Goal: Information Seeking & Learning: Find specific fact

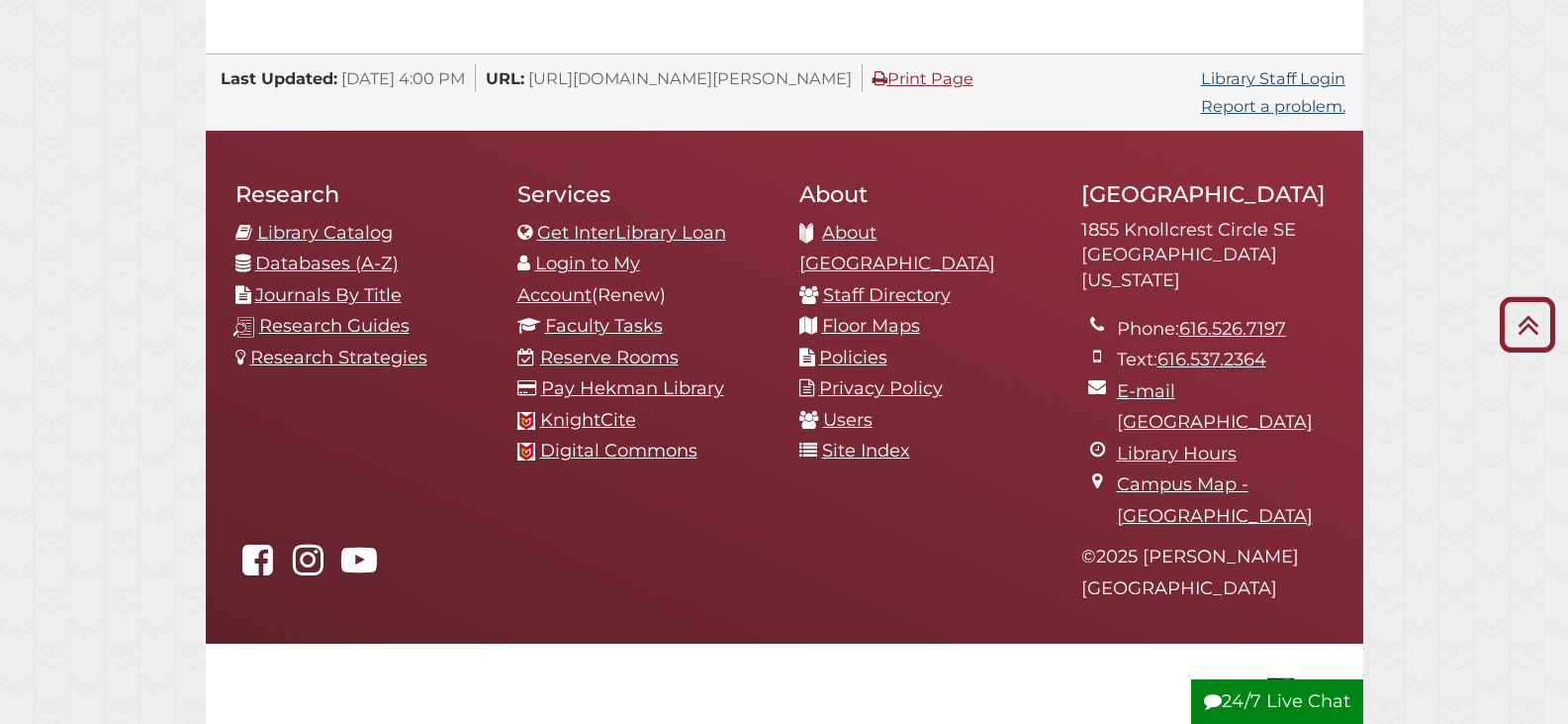
scroll to position [2177, 0]
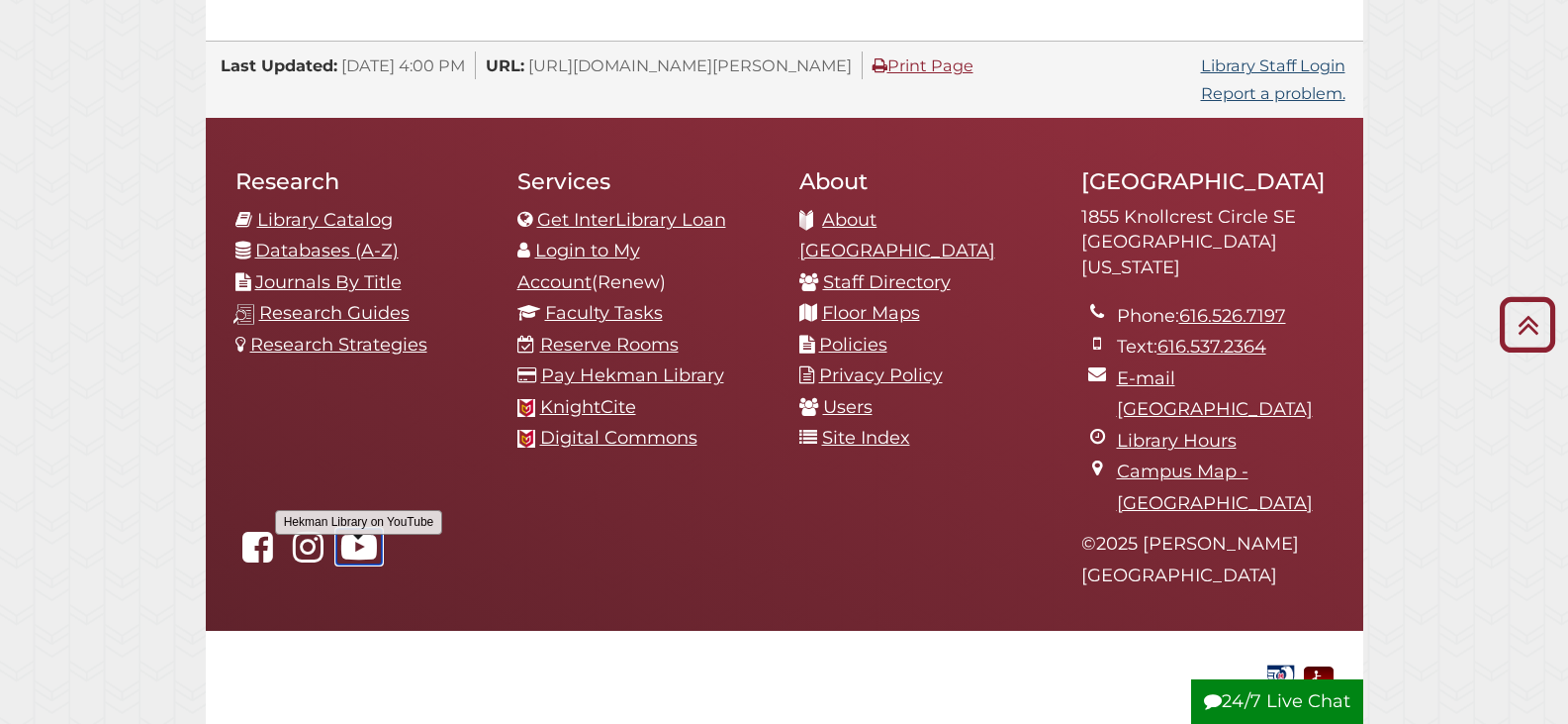
click at [353, 529] on icon "Hekman Library on YouTube" at bounding box center [359, 547] width 46 height 36
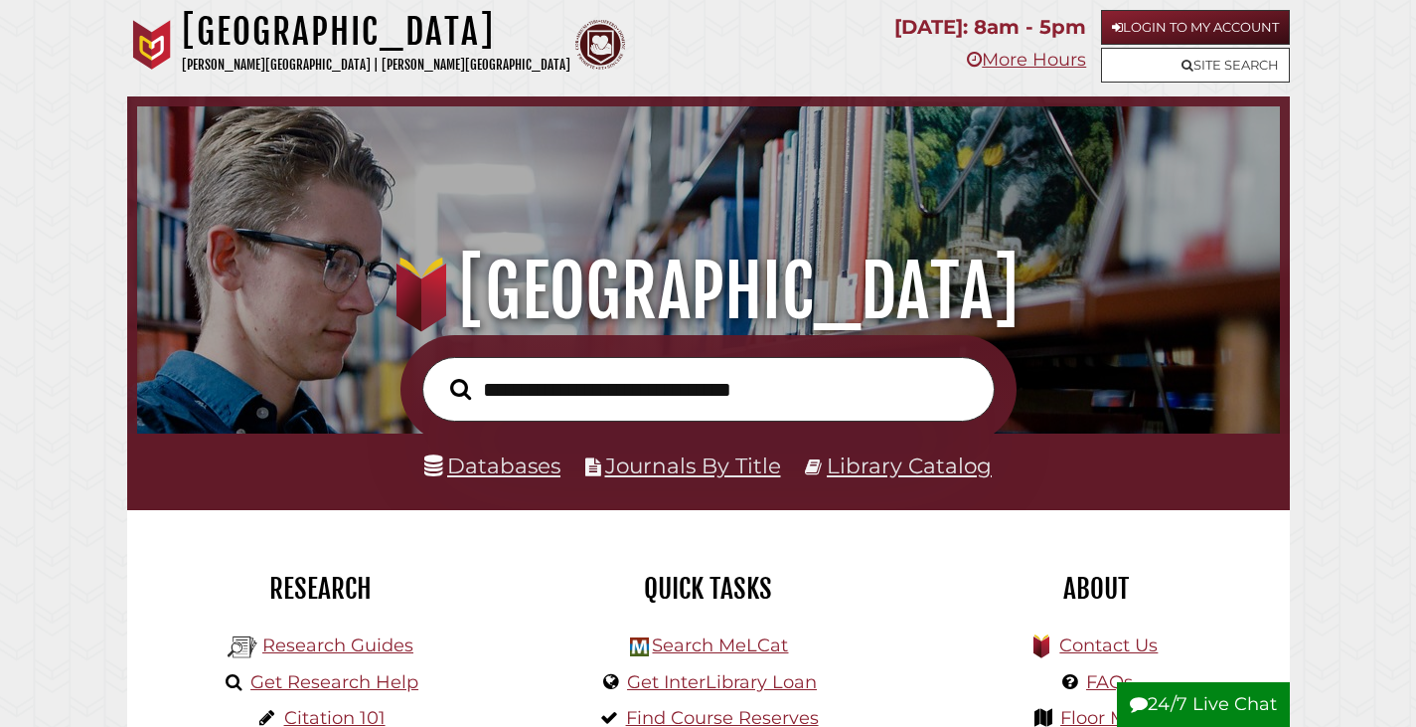
scroll to position [378, 1133]
click at [499, 476] on link "Databases" at bounding box center [492, 465] width 136 height 26
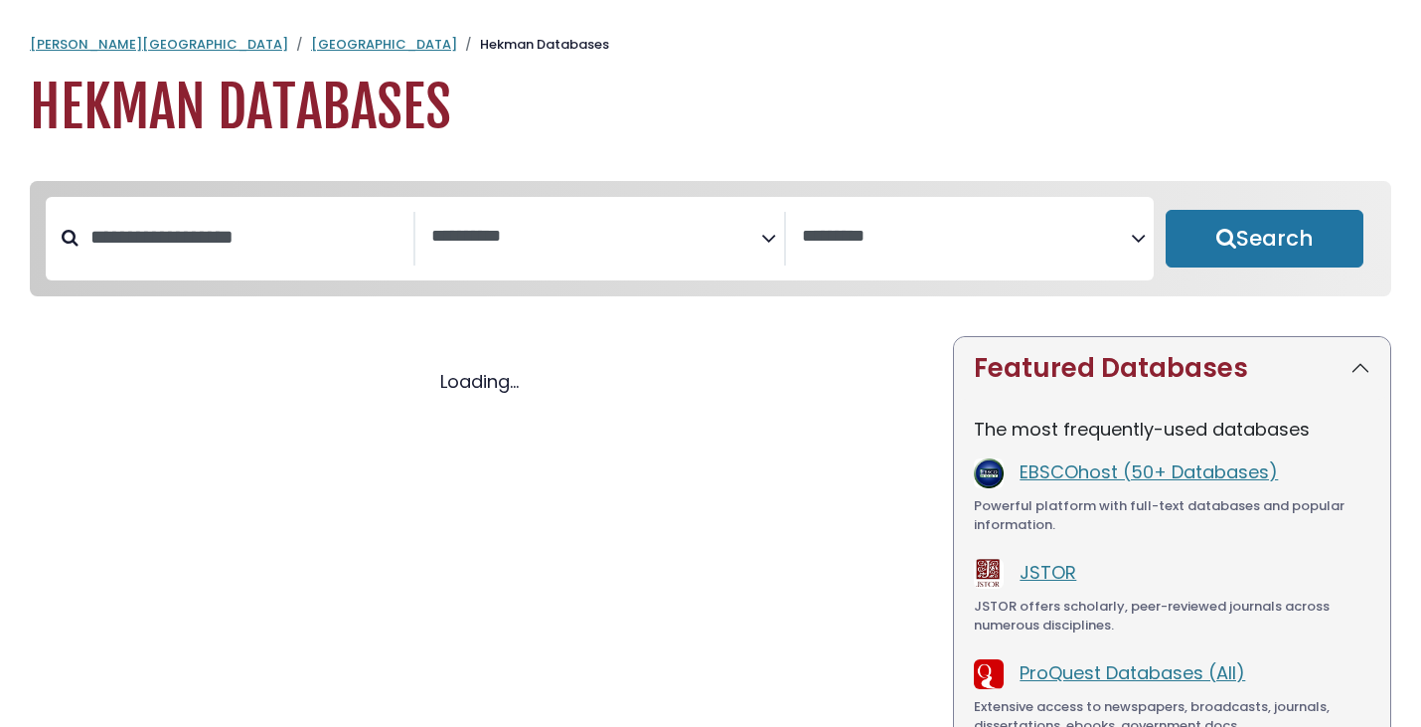
select select "Database Subject Filter"
select select "Database Vendors Filter"
select select "Database Subject Filter"
select select "Database Vendors Filter"
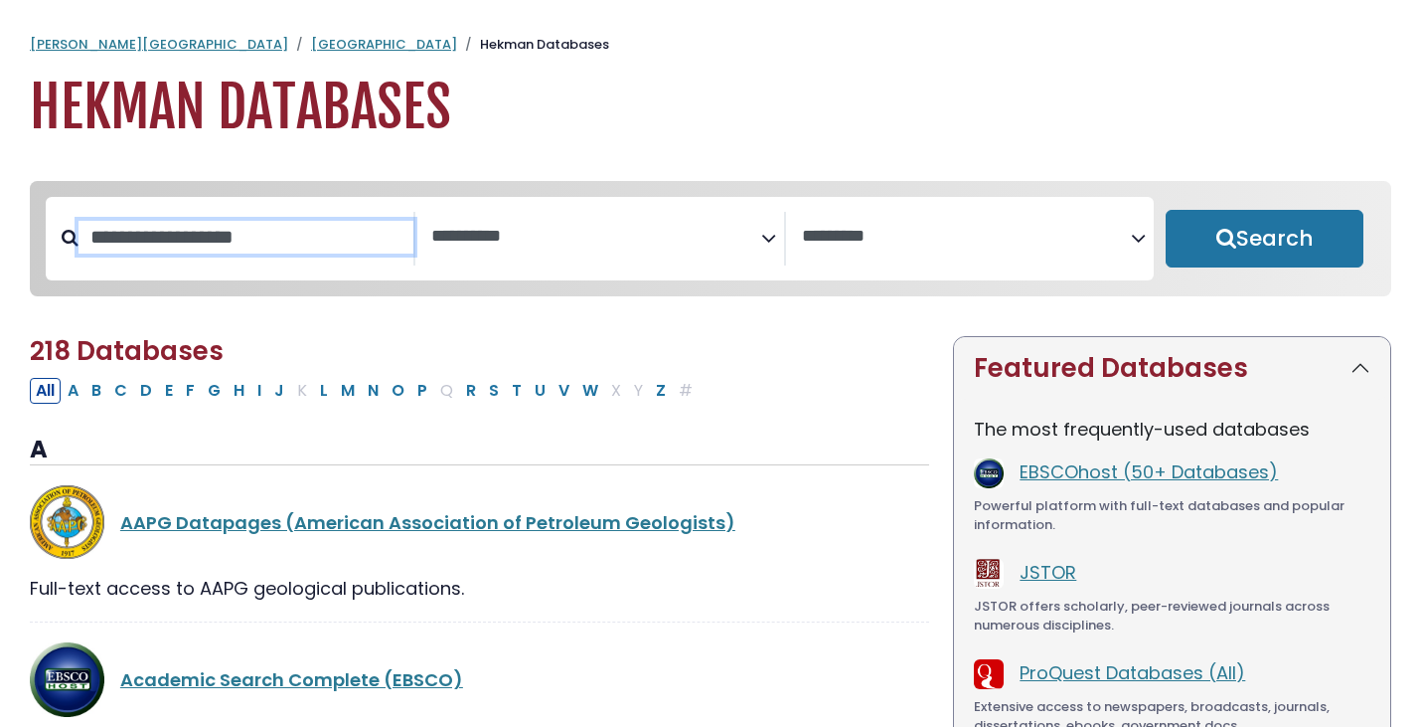
click at [294, 252] on input "Search database by title or keyword" at bounding box center [246, 237] width 335 height 33
type input "**********"
click at [1166, 210] on button "Search" at bounding box center [1265, 239] width 198 height 58
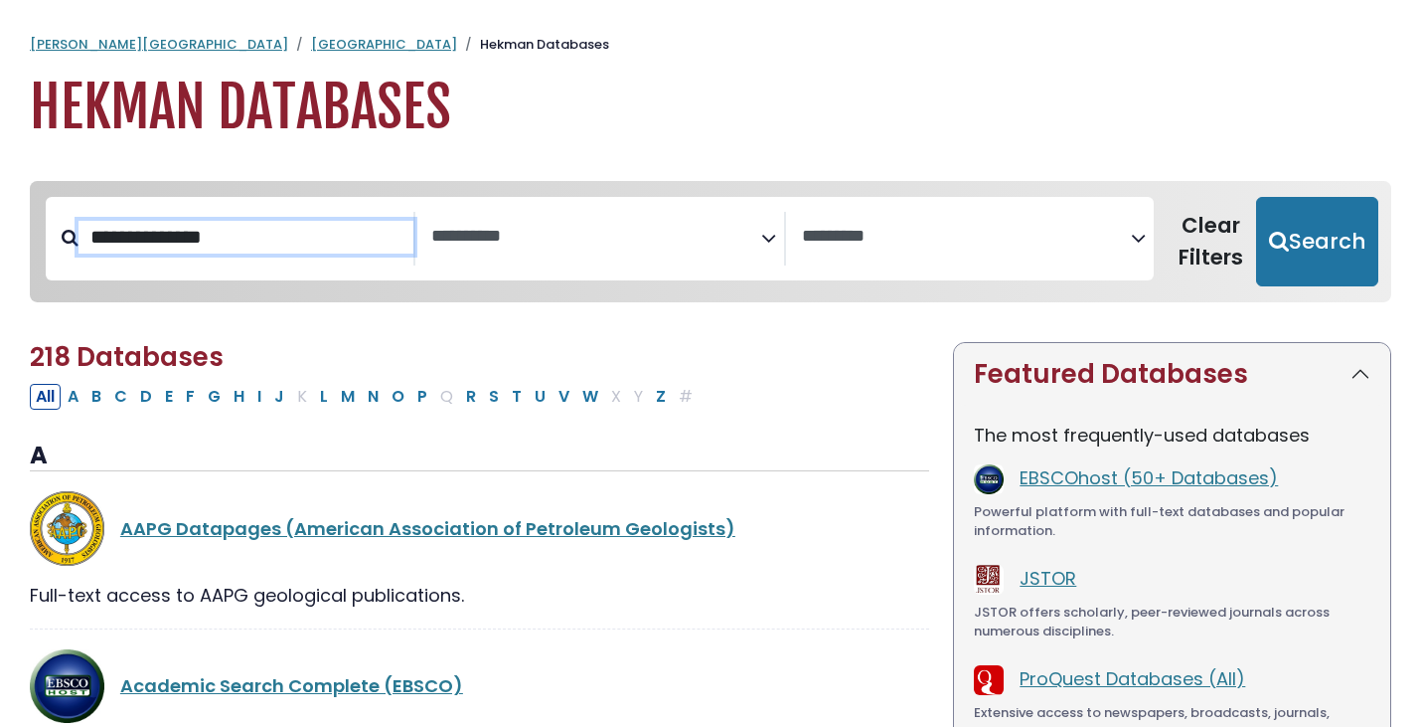
select select "Database Subject Filter"
select select "Database Vendors Filter"
